Goal: Answer question/provide support

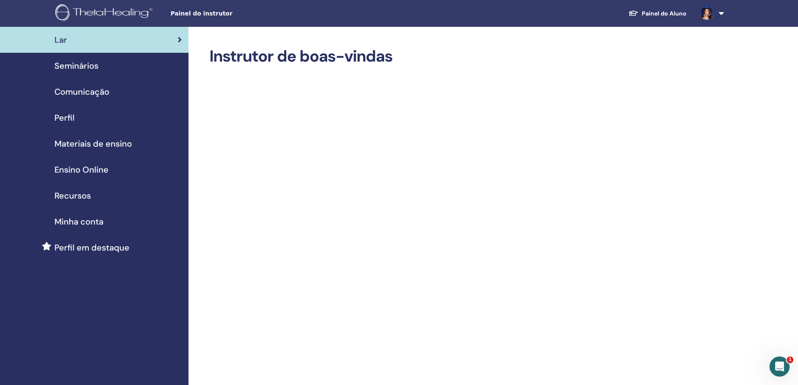
click at [97, 169] on span "Ensino Online" at bounding box center [81, 169] width 54 height 13
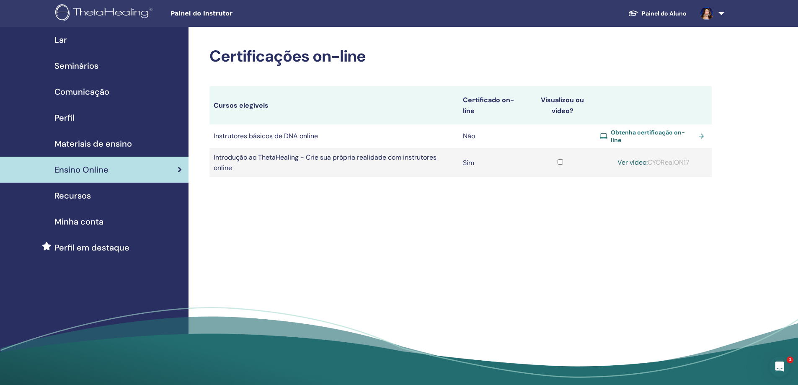
click at [88, 67] on font "Seminários" at bounding box center [76, 65] width 44 height 11
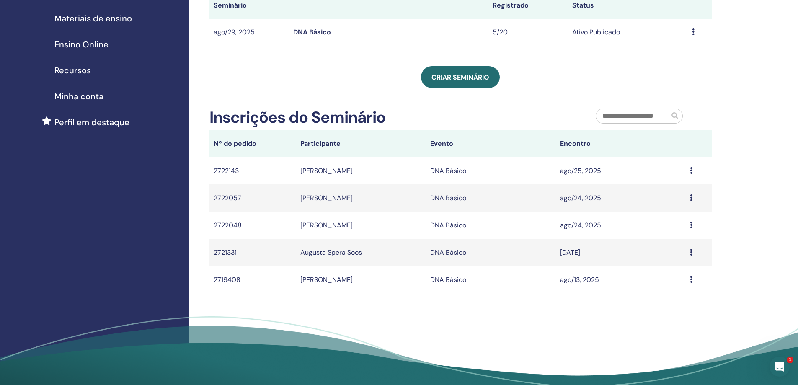
scroll to position [126, 0]
click at [690, 277] on icon at bounding box center [691, 279] width 3 height 7
click at [782, 369] on div "Abertura do Messenger da Intercom" at bounding box center [779, 365] width 28 height 28
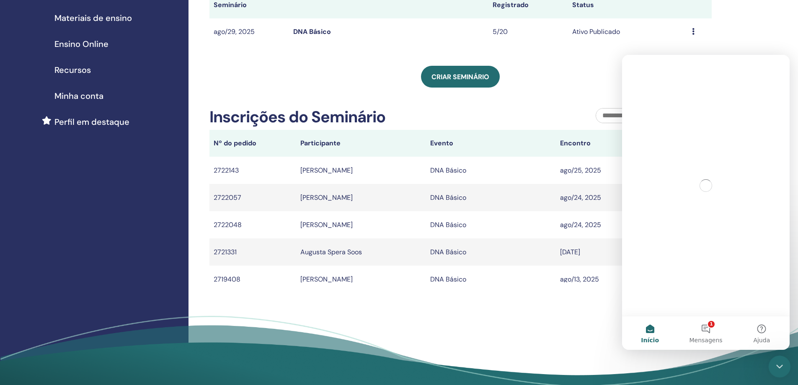
scroll to position [0, 0]
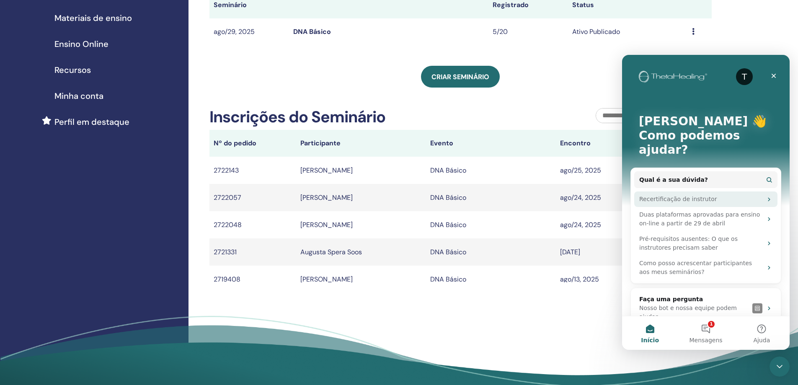
click at [686, 195] on div "Recertificação de instrutor" at bounding box center [700, 199] width 123 height 9
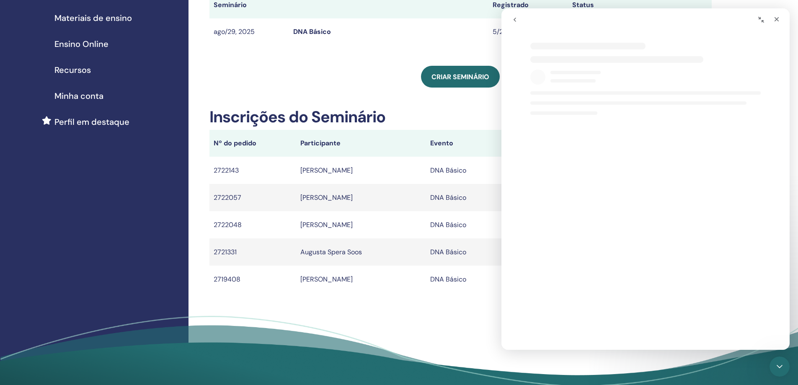
select select "**"
click at [778, 20] on icon "Fechar" at bounding box center [777, 19] width 5 height 5
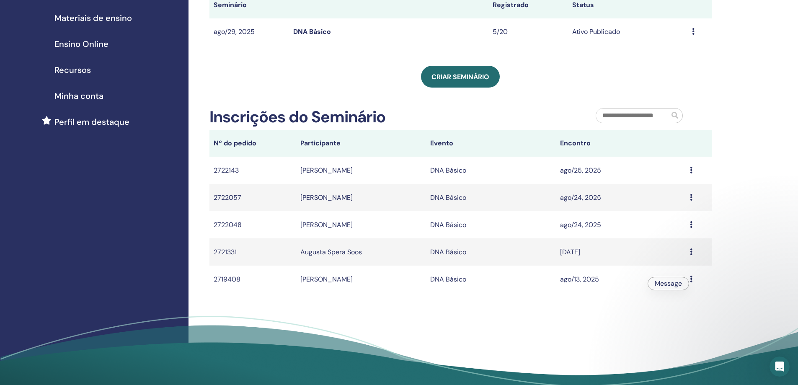
scroll to position [0, 0]
select select "**"
click at [786, 363] on div "Abertura do Messenger da Intercom" at bounding box center [779, 365] width 28 height 28
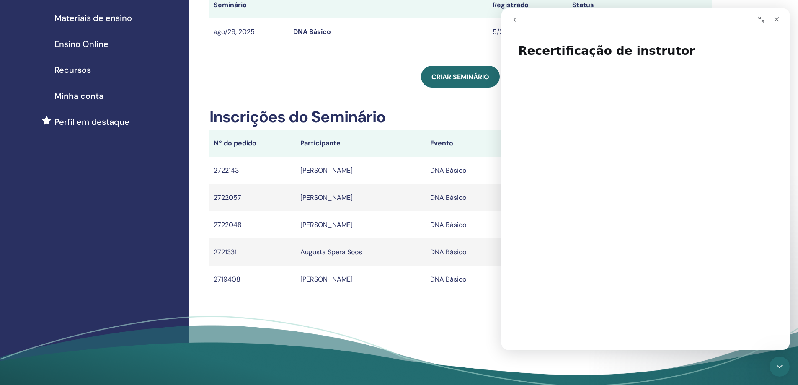
click at [518, 20] on button "go back" at bounding box center [515, 20] width 16 height 16
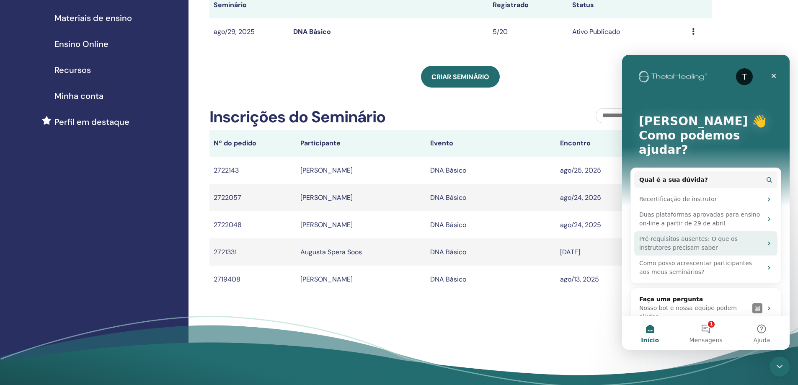
click at [717, 235] on div "Pré-requisitos ausentes: O que os instrutores precisam saber" at bounding box center [700, 244] width 123 height 18
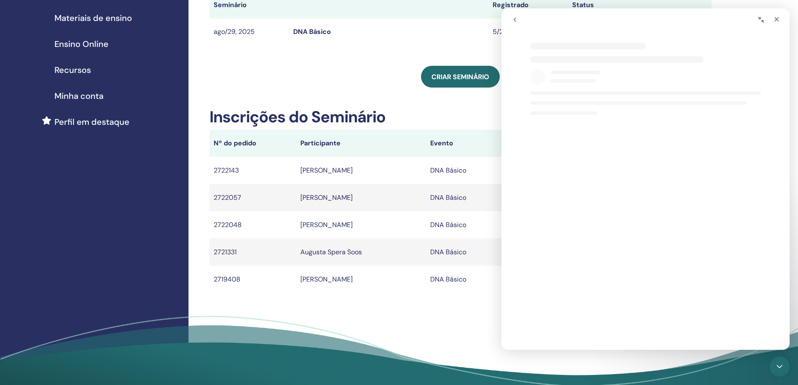
select select "**"
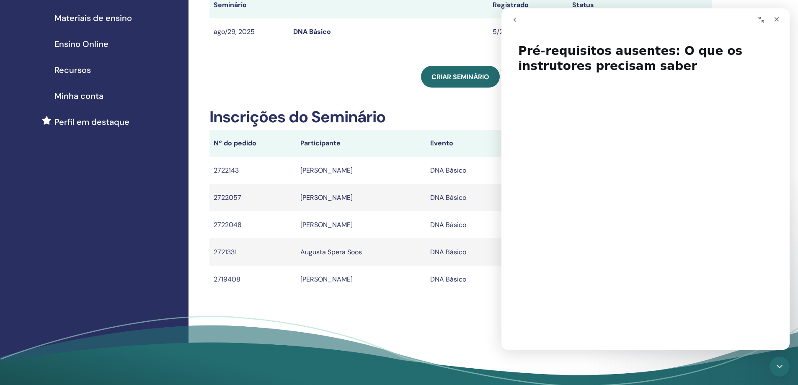
click at [516, 21] on icon "go back" at bounding box center [514, 19] width 7 height 7
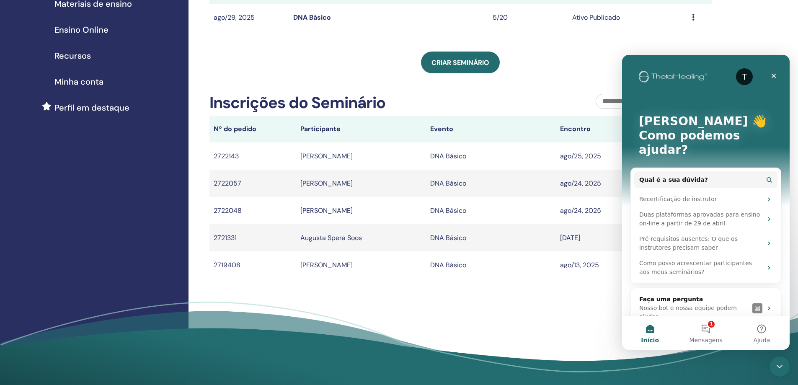
scroll to position [126, 0]
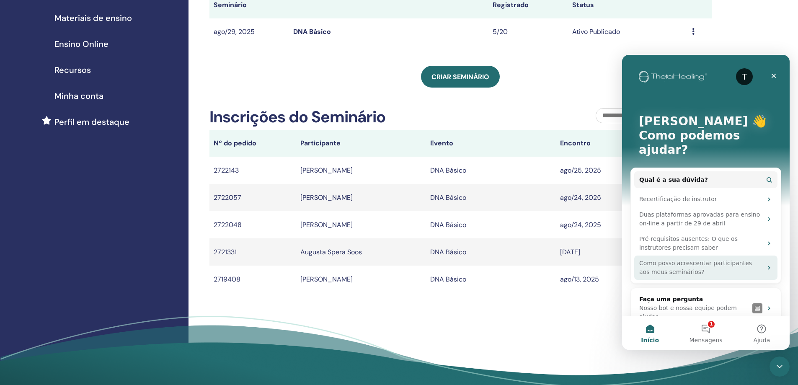
click at [735, 259] on div "Como posso acrescentar participantes aos meus seminários?" at bounding box center [700, 268] width 123 height 18
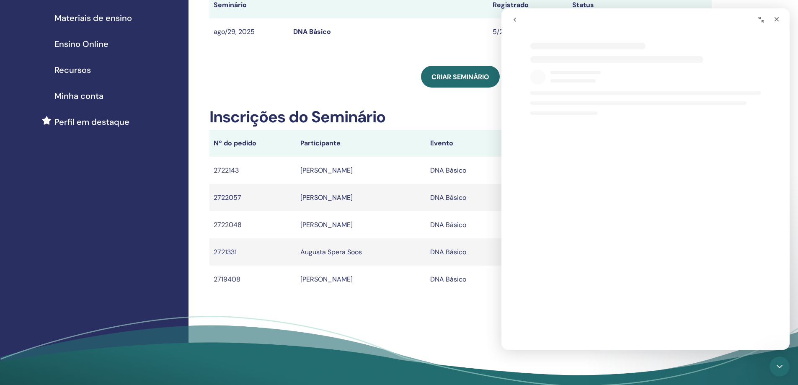
select select "**"
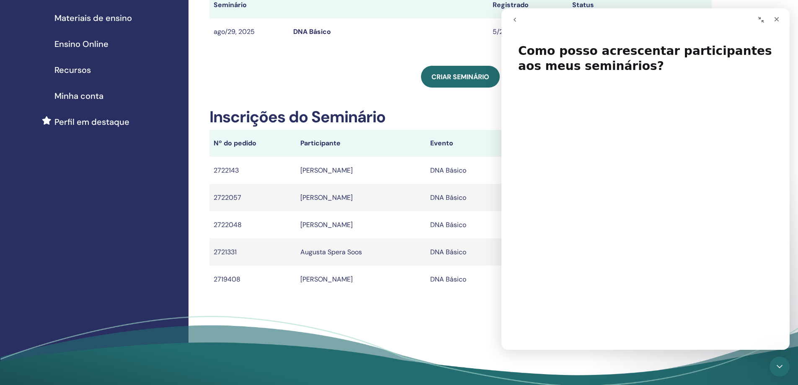
scroll to position [821, 0]
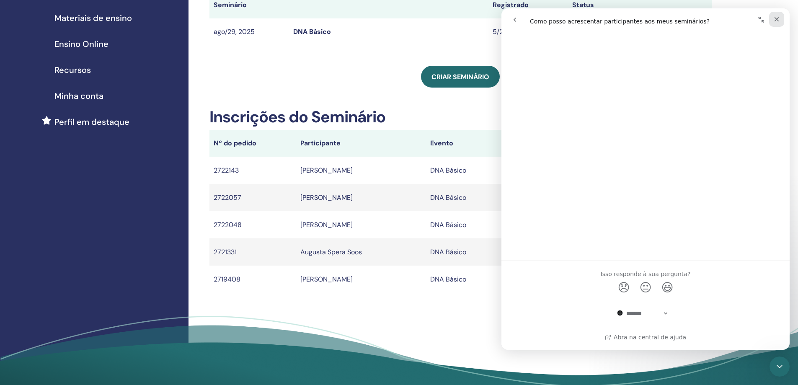
click at [777, 21] on icon "Fechar" at bounding box center [776, 19] width 7 height 7
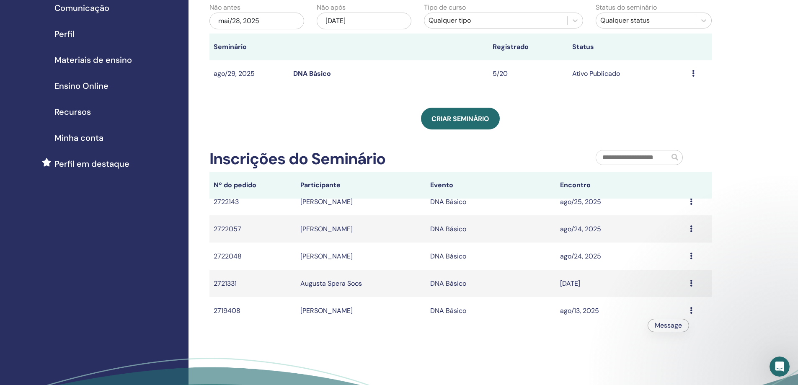
scroll to position [168, 0]
